Goal: Task Accomplishment & Management: Manage account settings

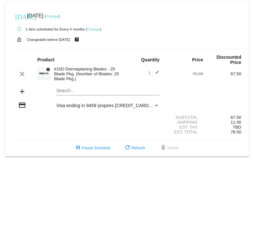
click at [96, 30] on link "Change" at bounding box center [93, 29] width 13 height 4
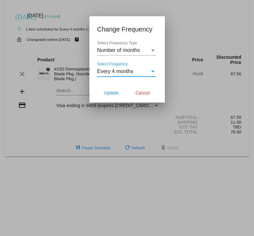
click at [139, 74] on div "Every 4 months" at bounding box center [123, 72] width 53 height 6
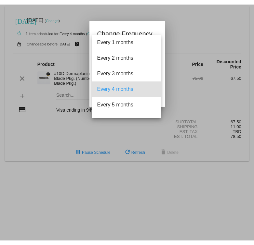
scroll to position [13, 0]
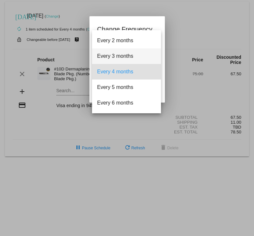
click at [131, 58] on span "Every 3 months" at bounding box center [126, 56] width 59 height 16
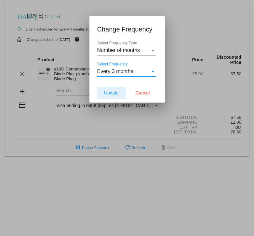
click at [111, 95] on span "Update" at bounding box center [111, 92] width 15 height 5
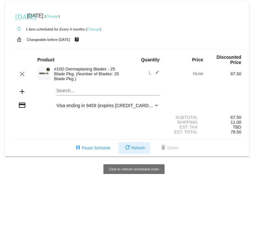
click at [137, 151] on span "refresh Refresh" at bounding box center [134, 148] width 21 height 5
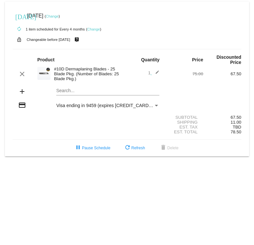
click at [92, 32] on div "autorenew 1 item scheduled for Every 4 months ( Change )" at bounding box center [127, 28] width 229 height 13
click at [93, 29] on link "Change" at bounding box center [93, 29] width 13 height 4
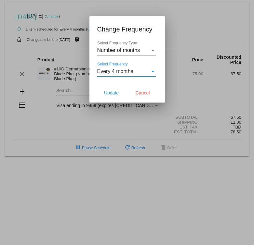
click at [115, 72] on span "Every 4 months" at bounding box center [115, 72] width 36 height 6
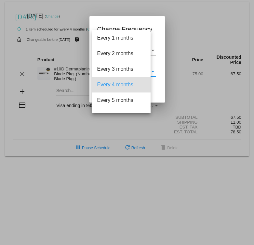
scroll to position [13, 0]
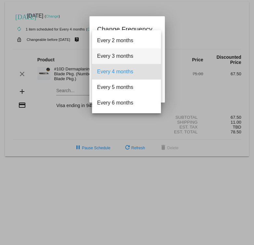
click at [116, 59] on span "Every 3 months" at bounding box center [126, 56] width 59 height 16
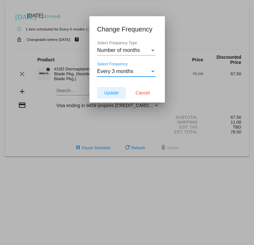
click at [115, 91] on span "Update" at bounding box center [111, 92] width 15 height 5
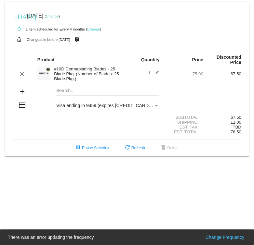
click at [59, 16] on link "Change" at bounding box center [52, 16] width 13 height 4
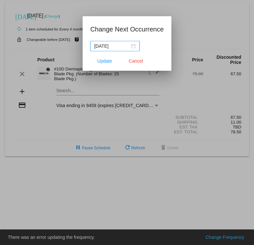
click at [132, 44] on div "2025-11-09" at bounding box center [114, 46] width 41 height 7
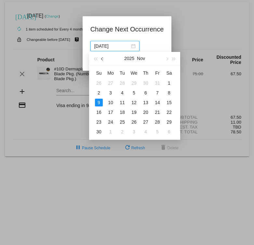
click at [103, 57] on button "button" at bounding box center [102, 58] width 7 height 13
click at [146, 92] on div "9" at bounding box center [146, 93] width 8 height 8
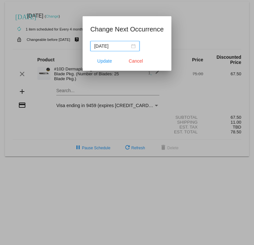
type input "2025-10-09"
click at [103, 58] on button "Update" at bounding box center [104, 61] width 29 height 12
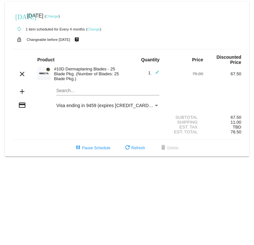
click at [94, 29] on link "Change" at bounding box center [93, 29] width 13 height 4
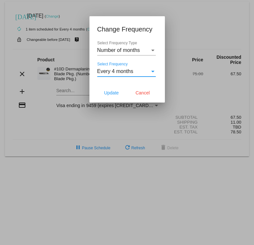
click at [108, 72] on span "Every 4 months" at bounding box center [115, 72] width 36 height 6
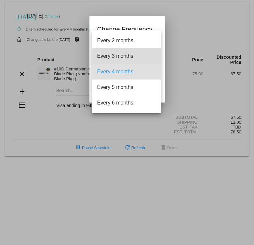
click at [115, 58] on span "Every 3 months" at bounding box center [126, 56] width 59 height 16
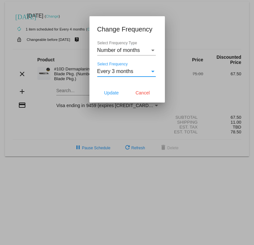
click at [139, 52] on span "Number of months" at bounding box center [118, 50] width 43 height 6
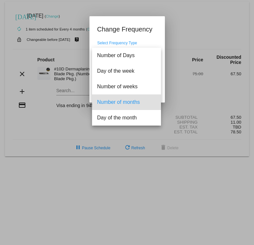
click at [125, 103] on span "Number of months" at bounding box center [126, 103] width 59 height 16
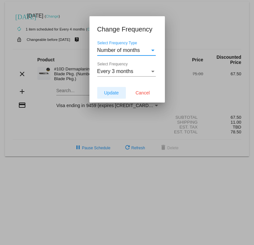
click at [113, 93] on span "Update" at bounding box center [111, 92] width 15 height 5
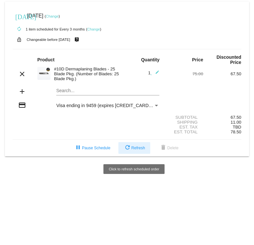
click at [137, 151] on span "refresh Refresh" at bounding box center [134, 148] width 21 height 5
